Goal: Task Accomplishment & Management: Use online tool/utility

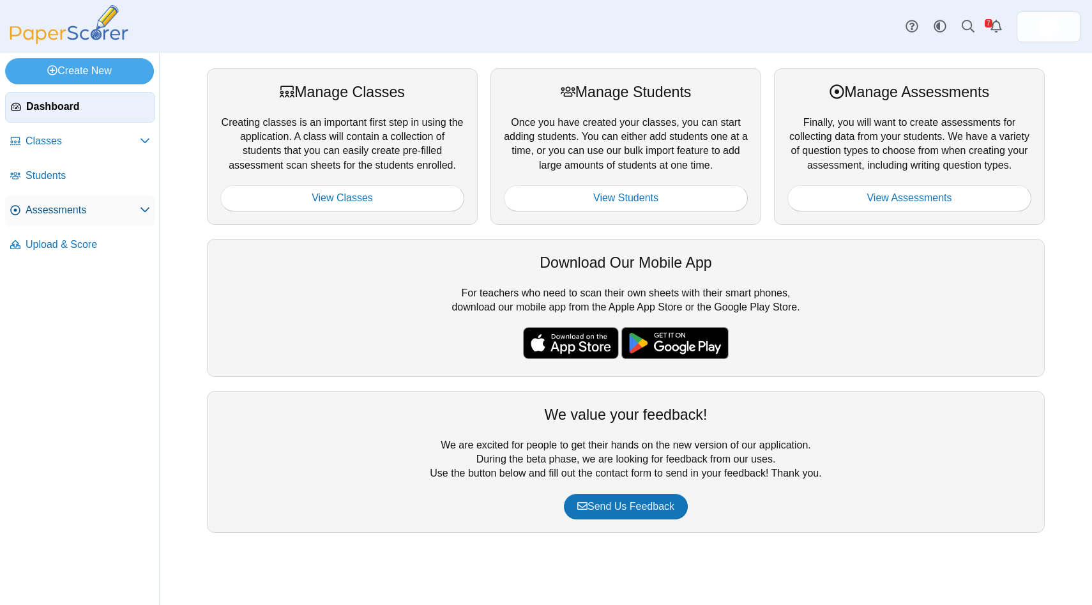
click at [89, 213] on span "Assessments" at bounding box center [83, 210] width 114 height 14
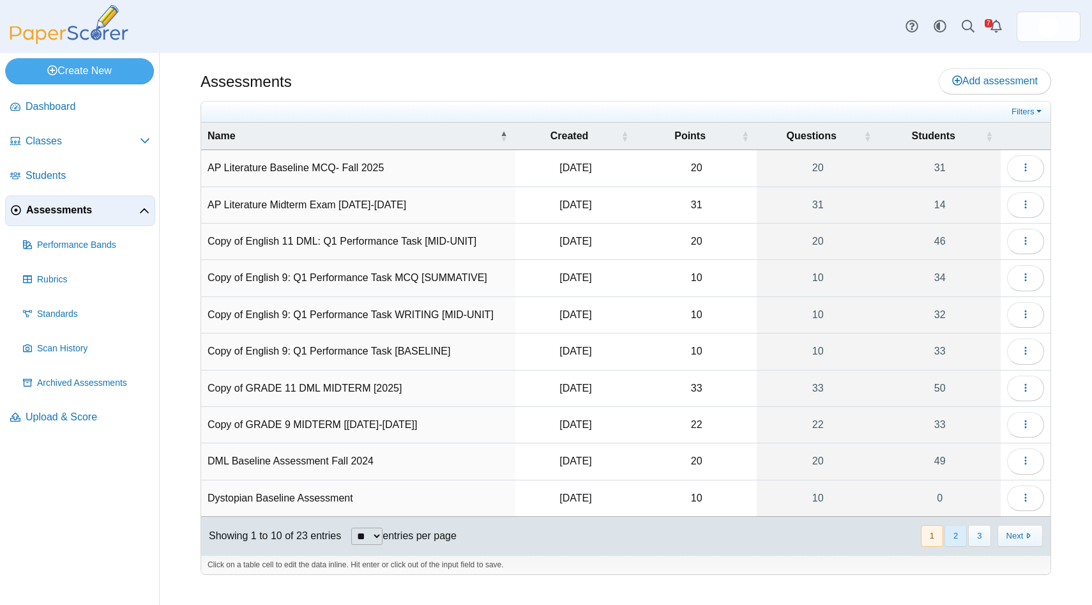
click at [960, 535] on button "2" at bounding box center [955, 535] width 22 height 21
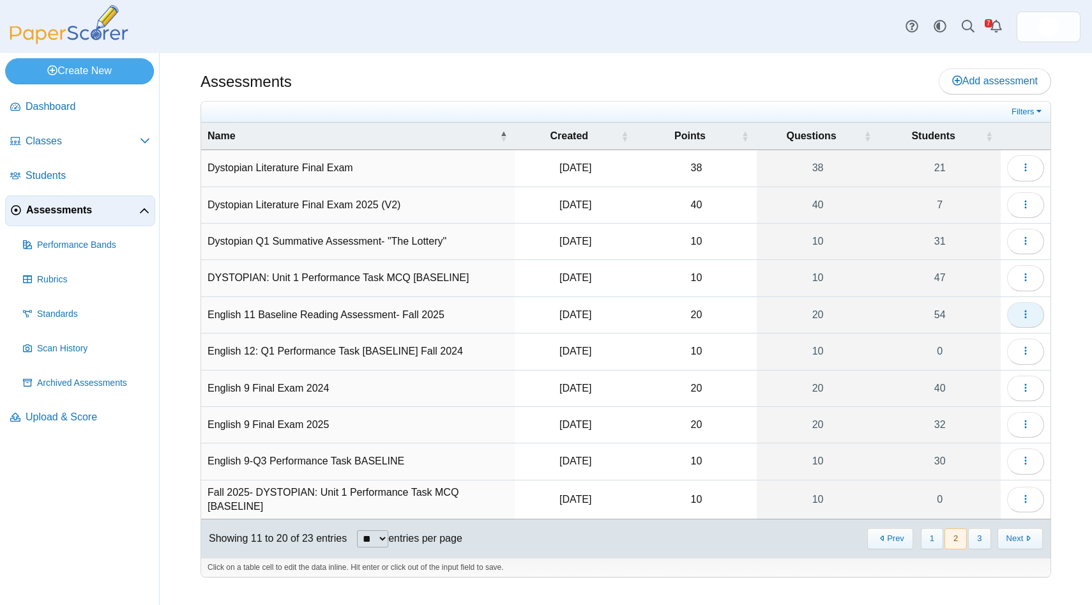
click at [1014, 315] on button "button" at bounding box center [1025, 315] width 37 height 26
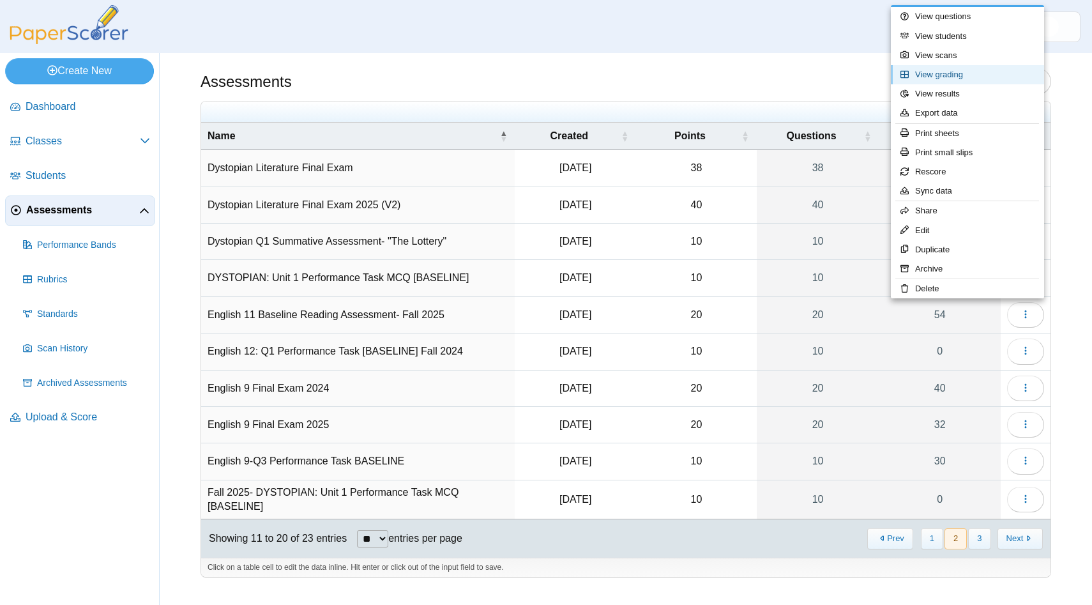
click at [969, 73] on link "View grading" at bounding box center [967, 74] width 153 height 19
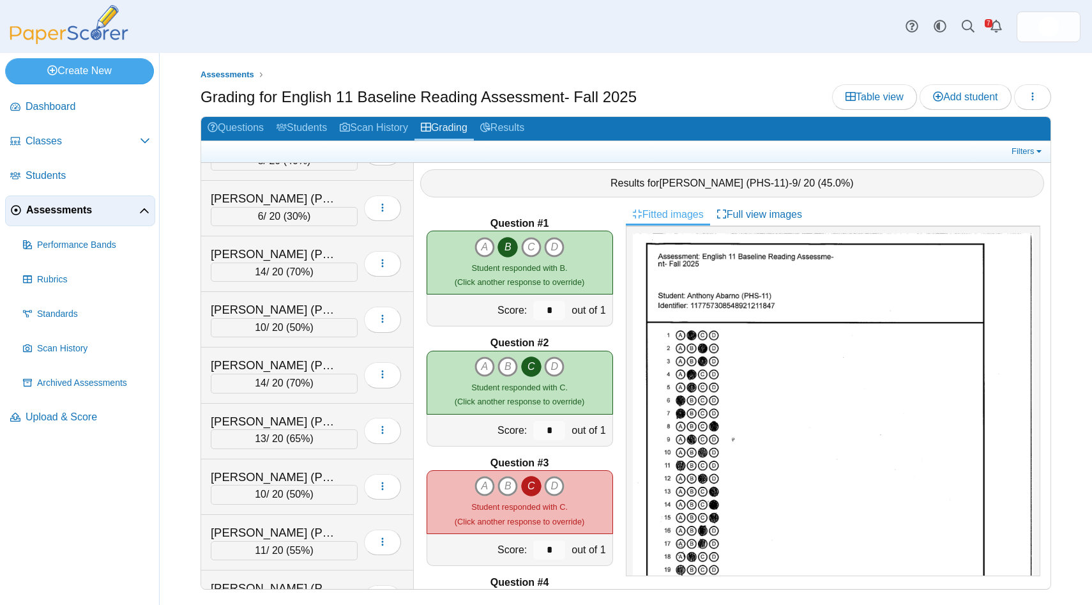
scroll to position [1154, 0]
